Goal: Information Seeking & Learning: Learn about a topic

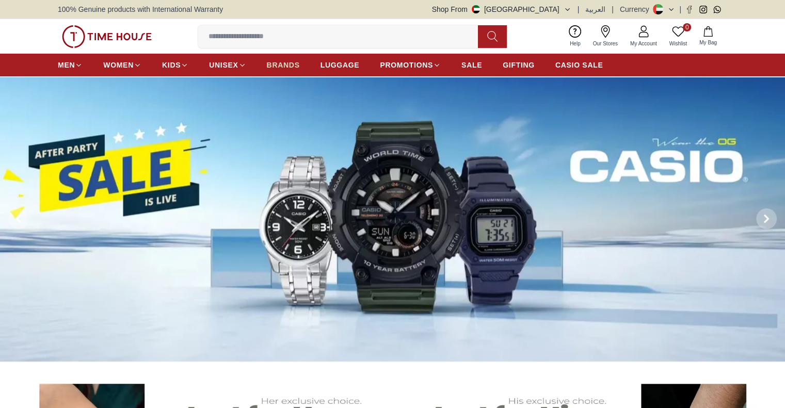
click at [283, 61] on span "BRANDS" at bounding box center [283, 65] width 33 height 10
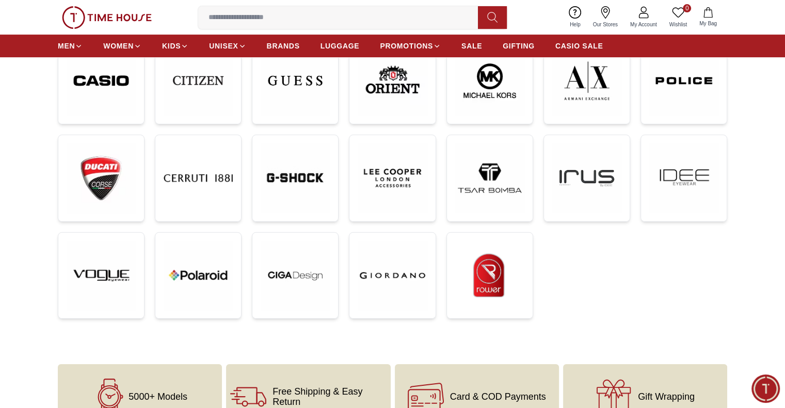
scroll to position [309, 0]
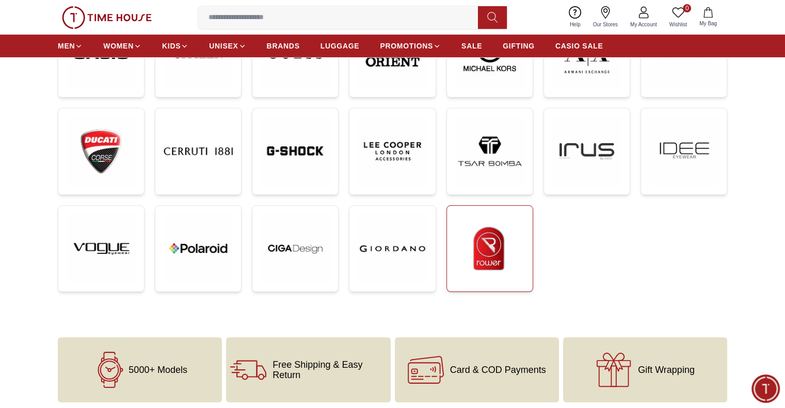
click at [498, 223] on img at bounding box center [489, 248] width 69 height 69
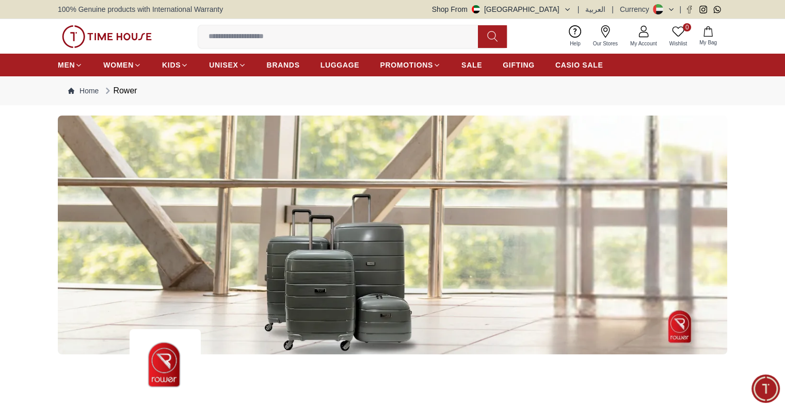
drag, startPoint x: 426, startPoint y: 242, endPoint x: 772, endPoint y: 206, distance: 348.5
click at [776, 206] on div at bounding box center [392, 235] width 785 height 239
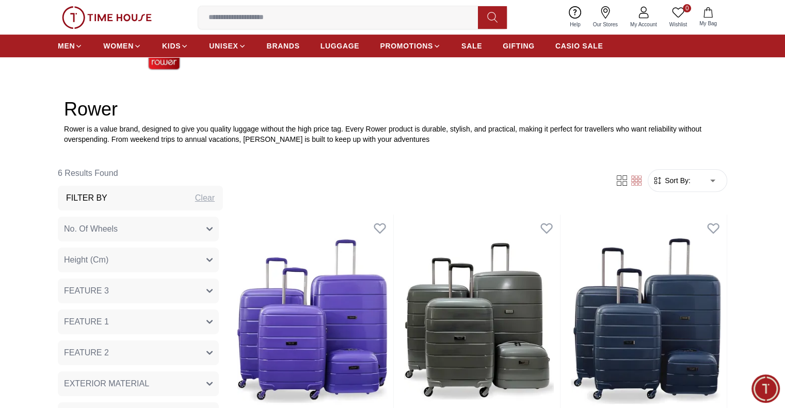
scroll to position [413, 0]
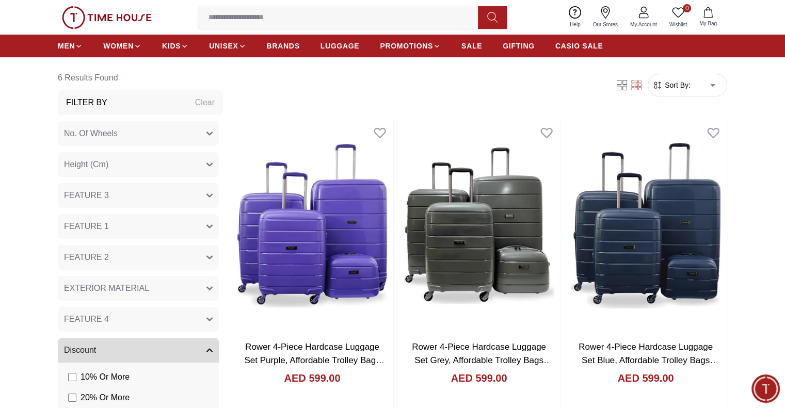
click at [181, 192] on button "FEATURE 3" at bounding box center [138, 195] width 161 height 25
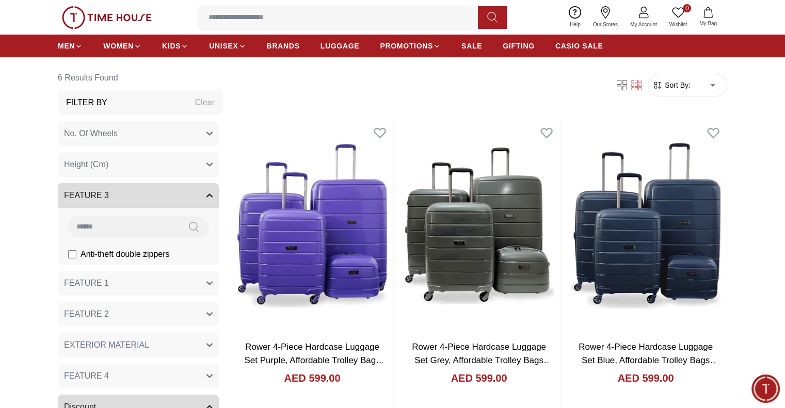
click at [184, 190] on button "FEATURE 3" at bounding box center [138, 195] width 161 height 25
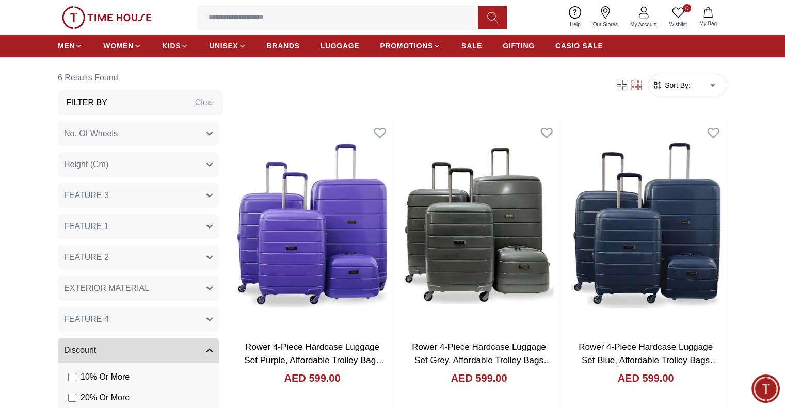
click at [180, 218] on button "FEATURE 1" at bounding box center [138, 226] width 161 height 25
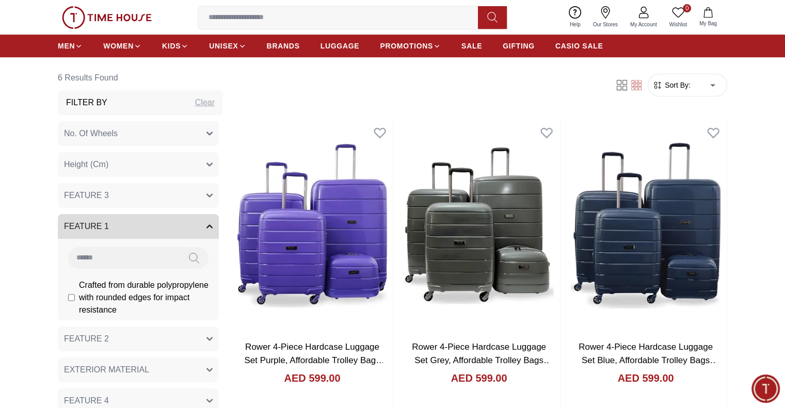
click at [180, 218] on button "FEATURE 1" at bounding box center [138, 226] width 161 height 25
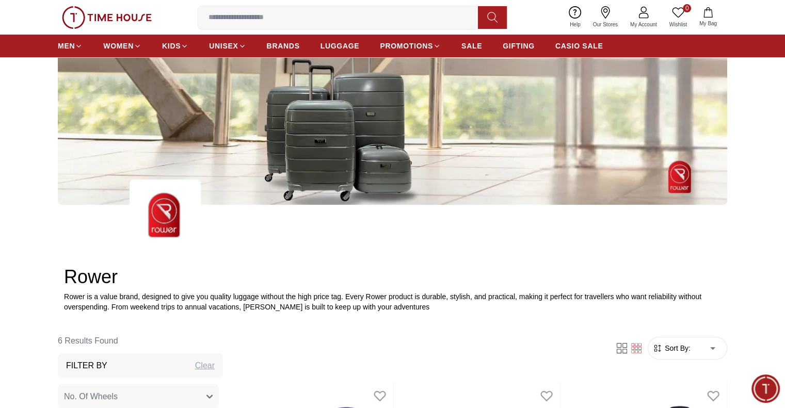
scroll to position [52, 0]
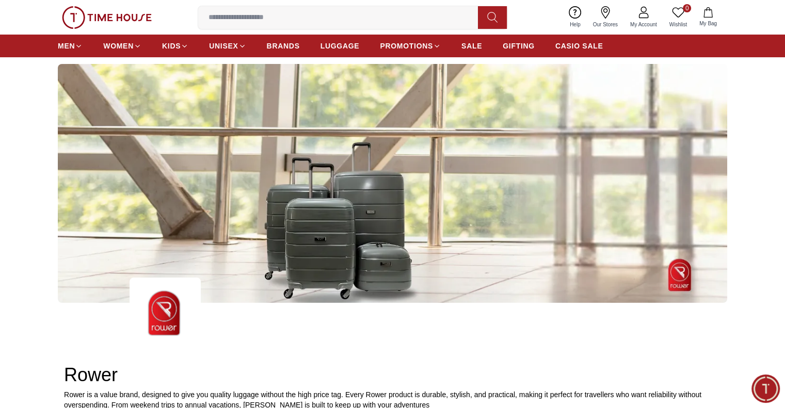
click at [120, 15] on img at bounding box center [107, 17] width 90 height 23
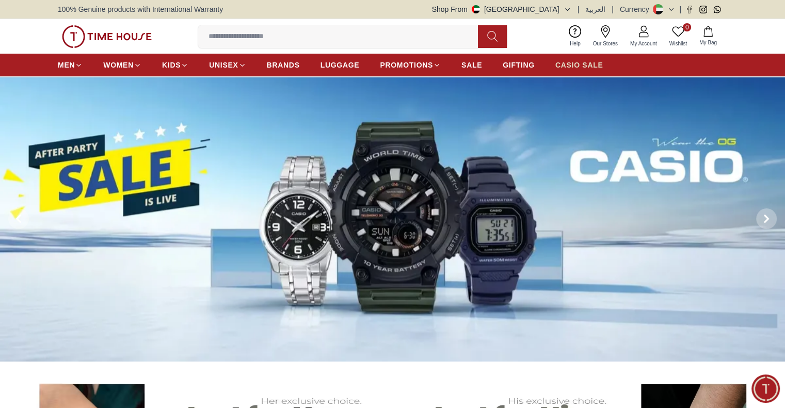
click at [578, 68] on span "CASIO SALE" at bounding box center [579, 65] width 48 height 10
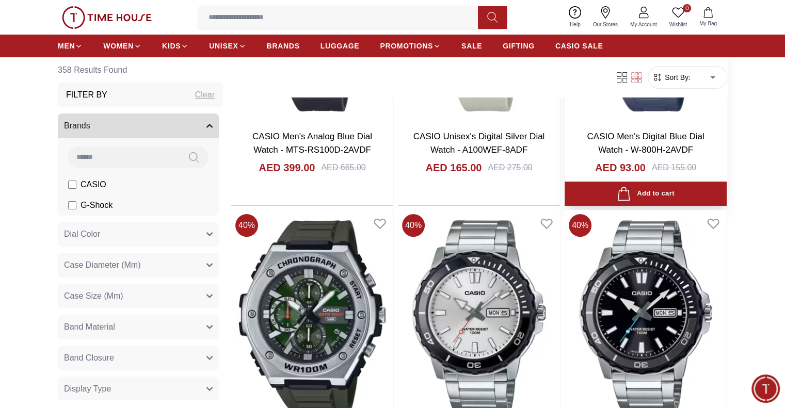
scroll to position [103, 0]
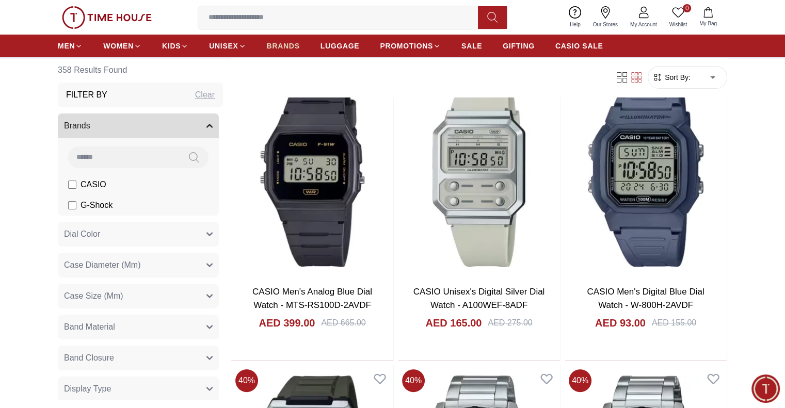
click at [295, 43] on span "BRANDS" at bounding box center [283, 46] width 33 height 10
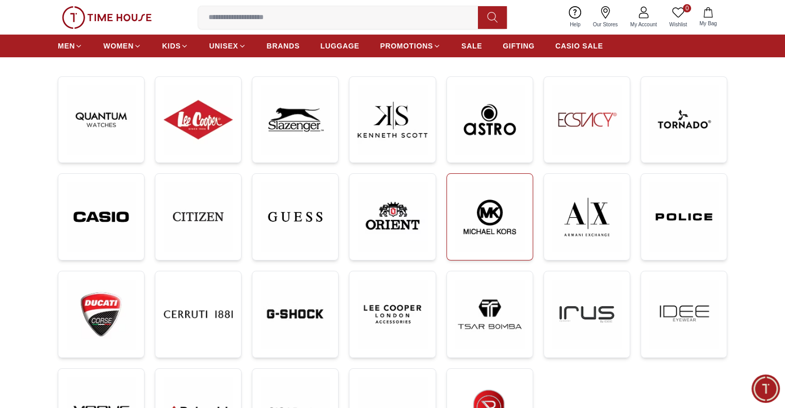
scroll to position [155, 0]
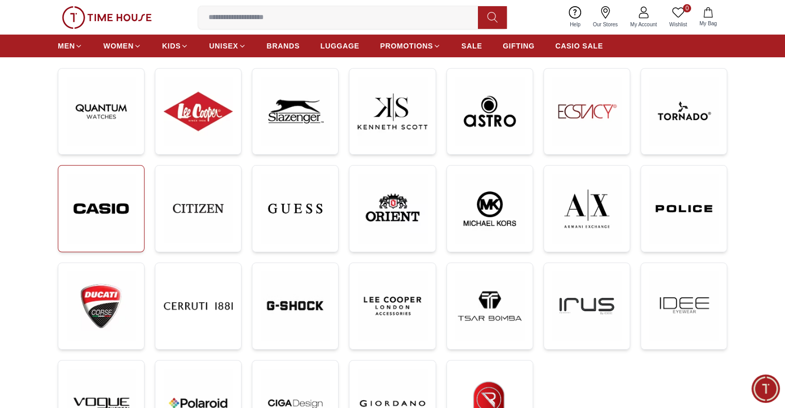
click at [78, 212] on img at bounding box center [101, 209] width 69 height 70
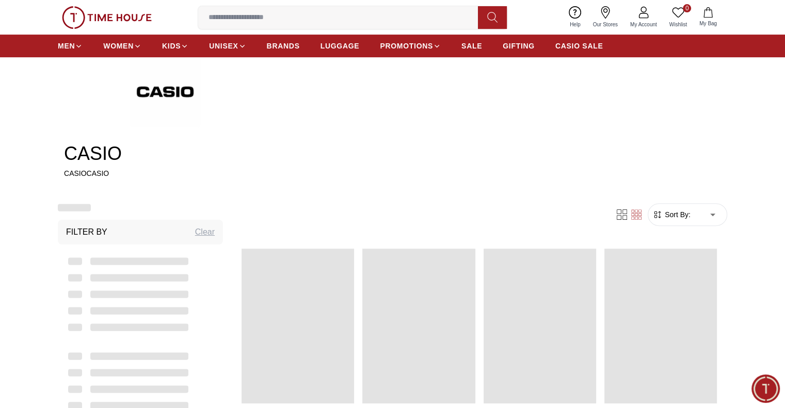
scroll to position [361, 0]
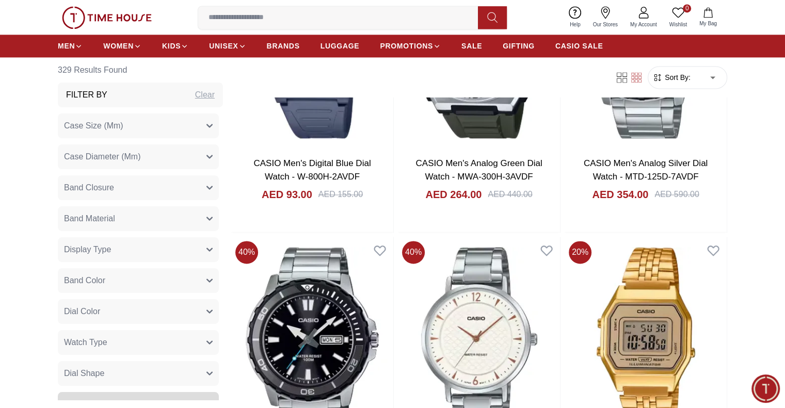
scroll to position [1444, 0]
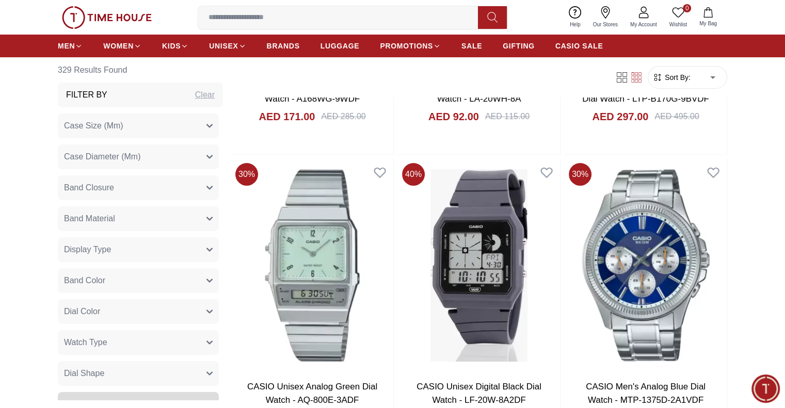
scroll to position [4075, 0]
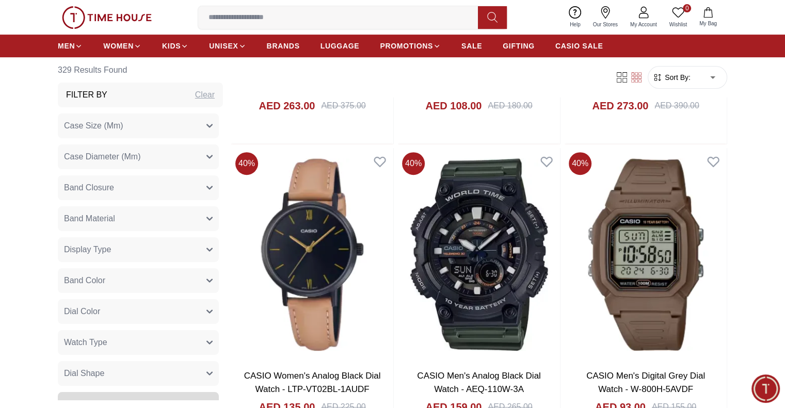
scroll to position [4261, 0]
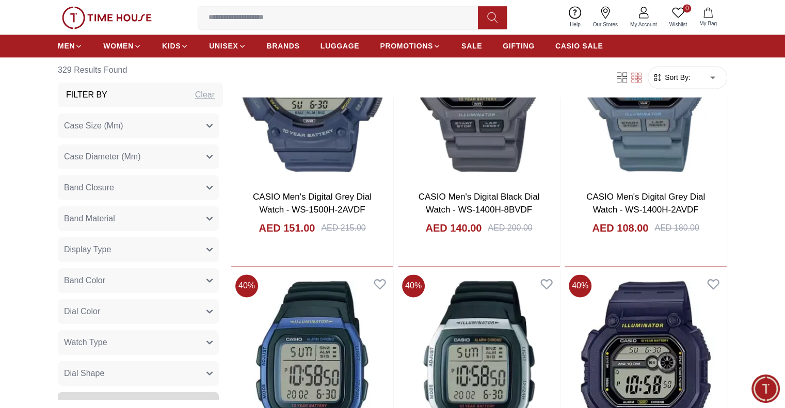
scroll to position [5602, 0]
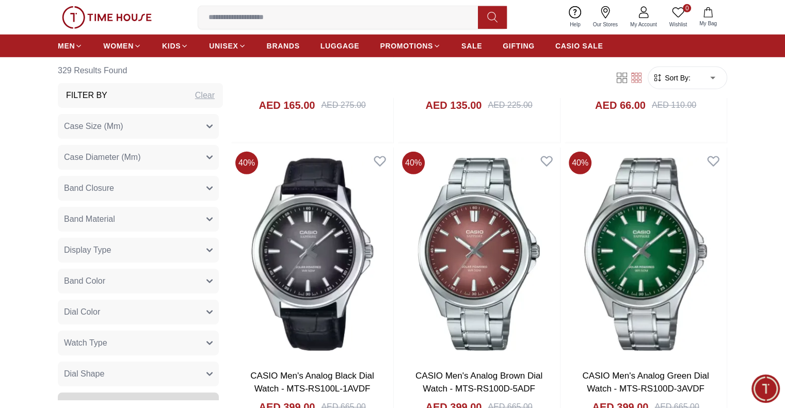
scroll to position [7027, 0]
